Goal: Information Seeking & Learning: Learn about a topic

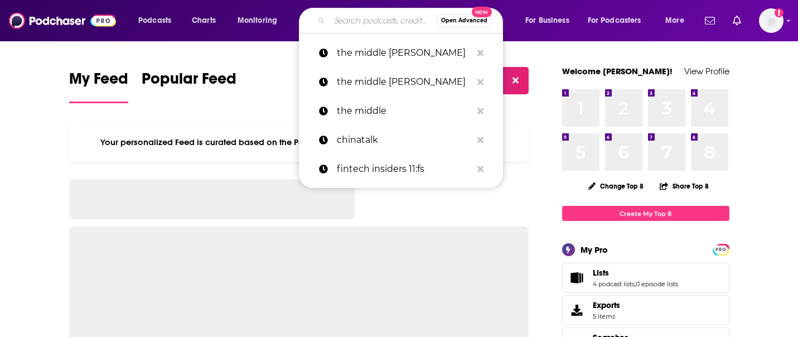
click at [337, 23] on input "Search podcasts, credits, & more..." at bounding box center [382, 21] width 106 height 18
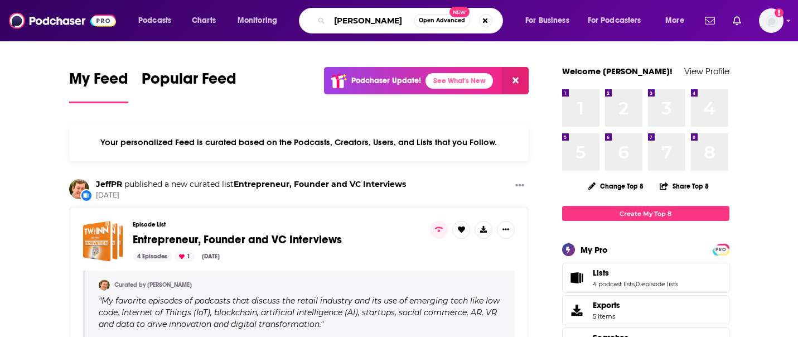
type input "[PERSON_NAME]"
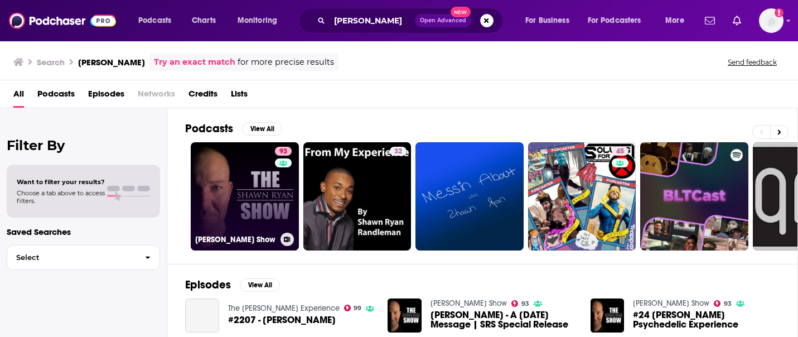
click at [215, 191] on link "93 [PERSON_NAME] Show" at bounding box center [245, 196] width 108 height 108
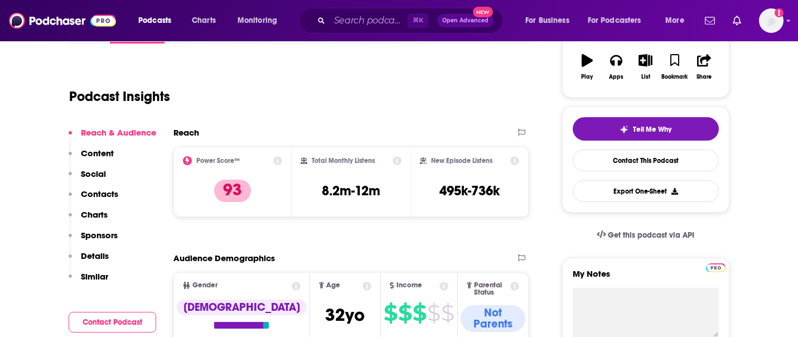
scroll to position [202, 0]
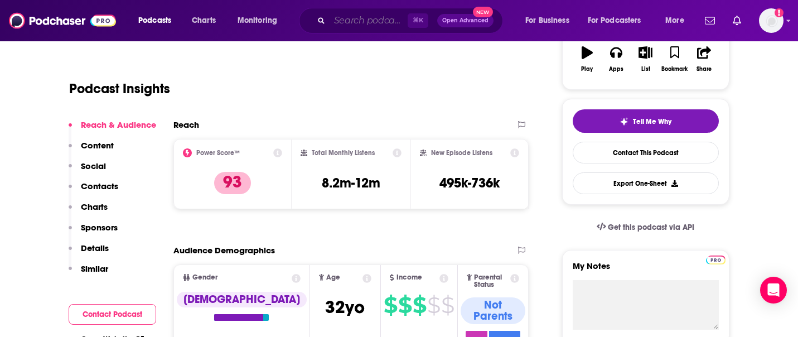
click at [357, 26] on input "Search podcasts, credits, & more..." at bounding box center [368, 21] width 78 height 18
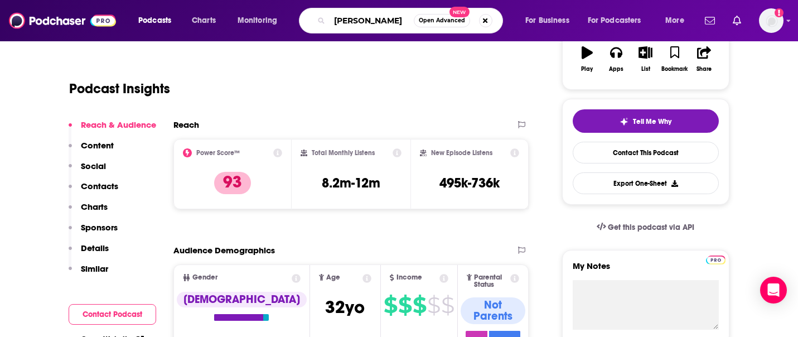
type input "[PERSON_NAME]"
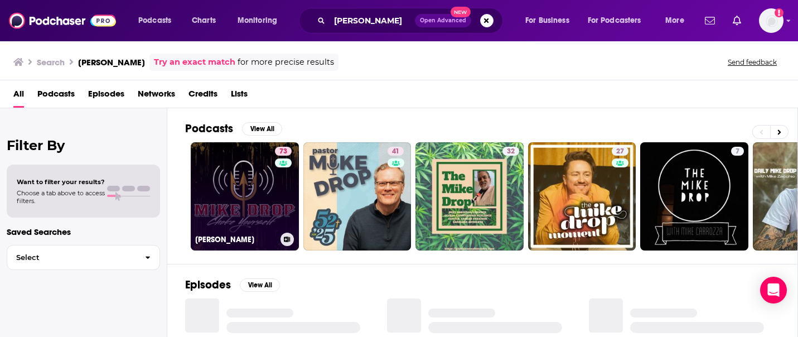
click at [241, 206] on link "73 [PERSON_NAME]" at bounding box center [245, 196] width 108 height 108
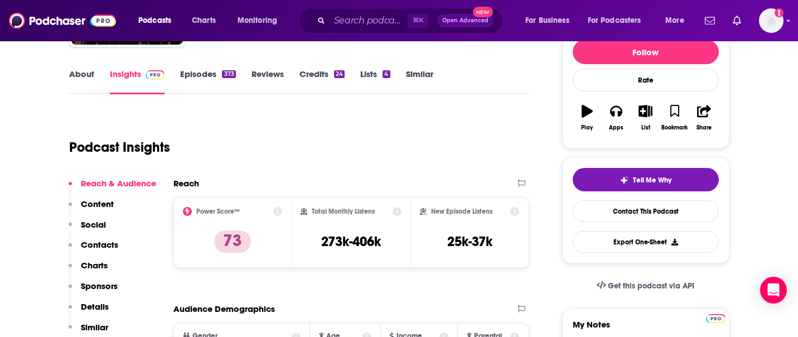
scroll to position [147, 0]
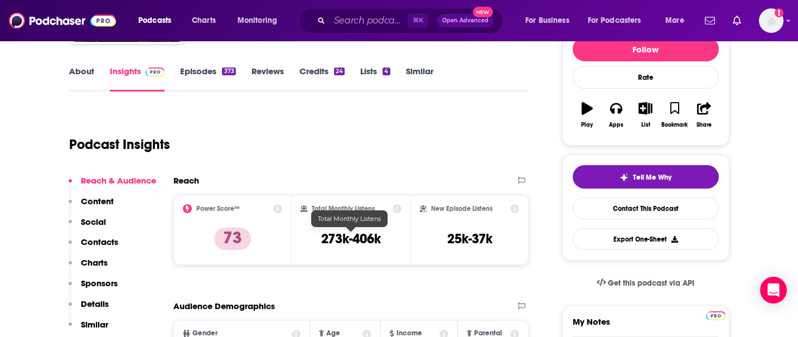
click at [358, 237] on h3 "273k-406k" at bounding box center [351, 238] width 60 height 17
copy div "273k-406k"
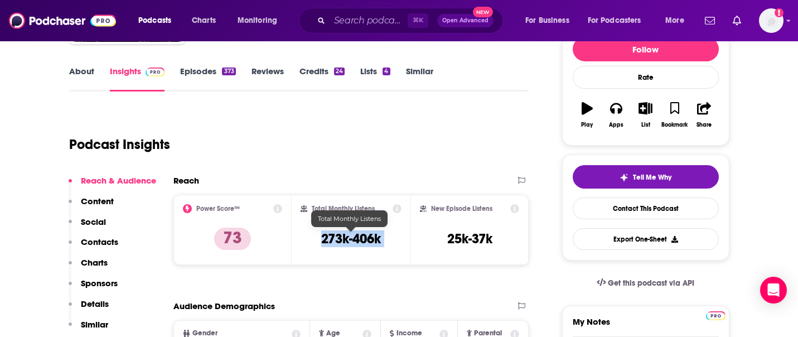
click at [358, 237] on h3 "273k-406k" at bounding box center [351, 238] width 60 height 17
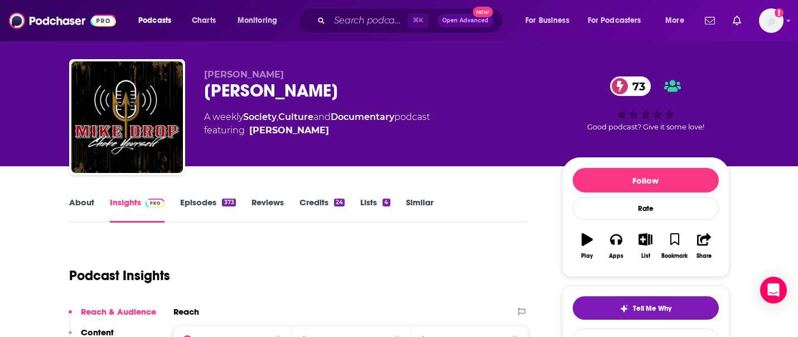
scroll to position [0, 0]
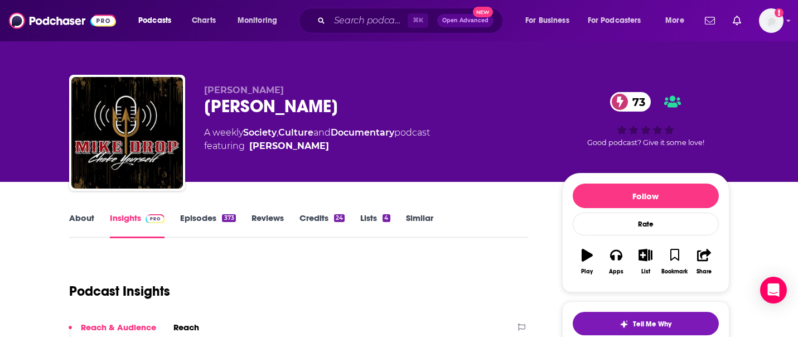
click at [85, 220] on link "About" at bounding box center [81, 225] width 25 height 26
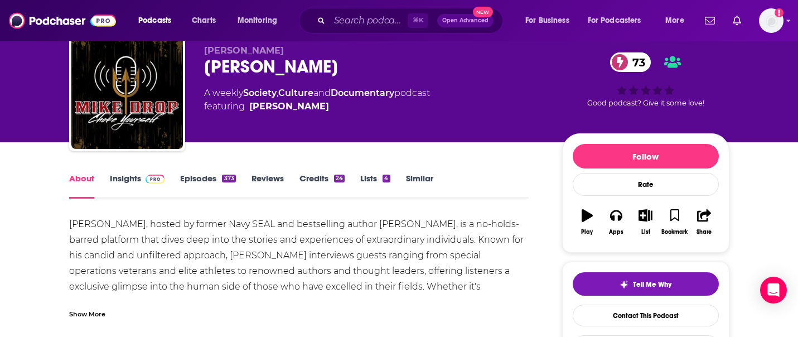
scroll to position [38, 0]
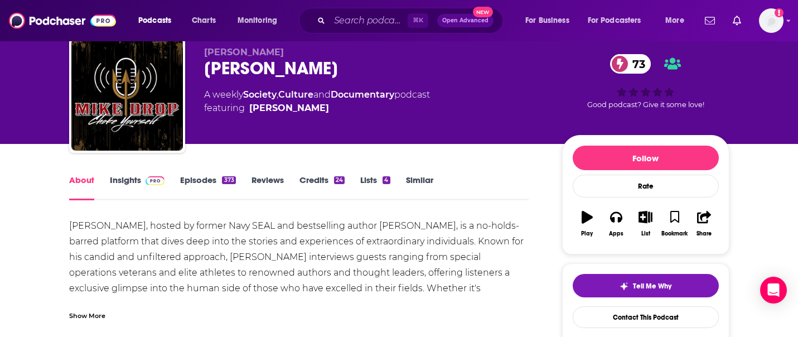
click at [130, 189] on link "Insights" at bounding box center [137, 187] width 55 height 26
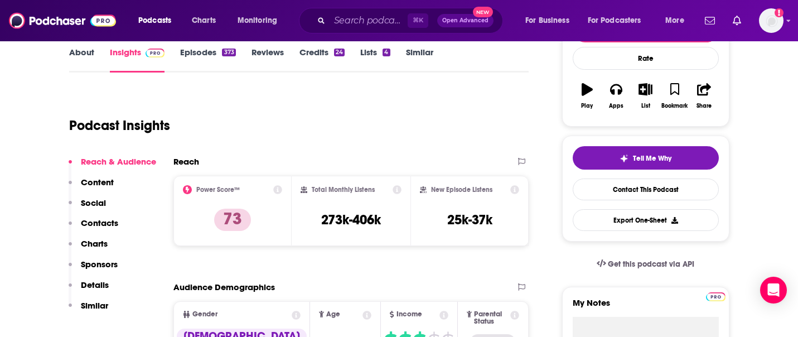
scroll to position [166, 0]
